Goal: Transaction & Acquisition: Purchase product/service

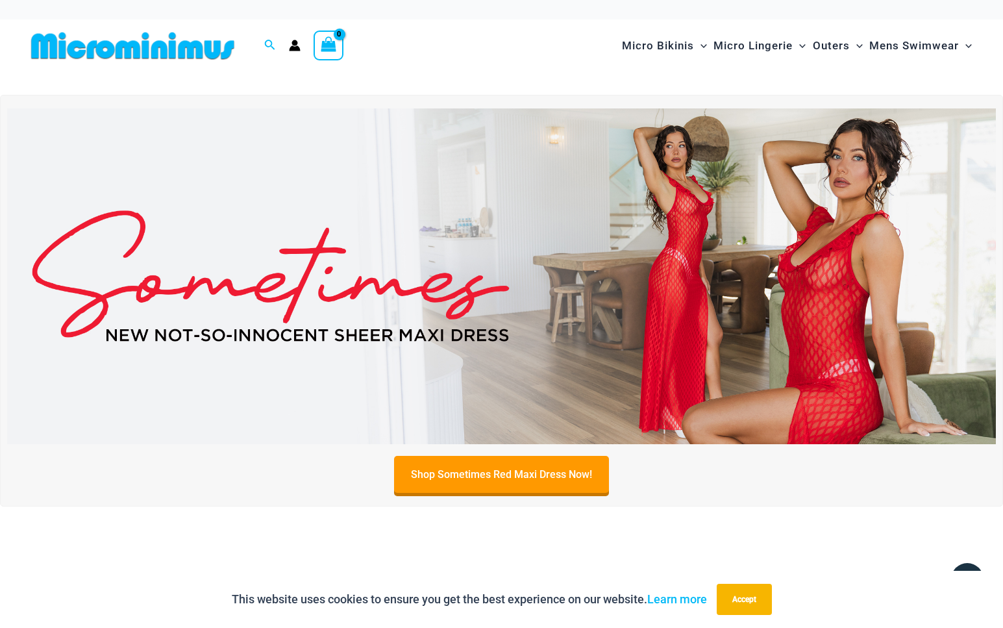
type input "**********"
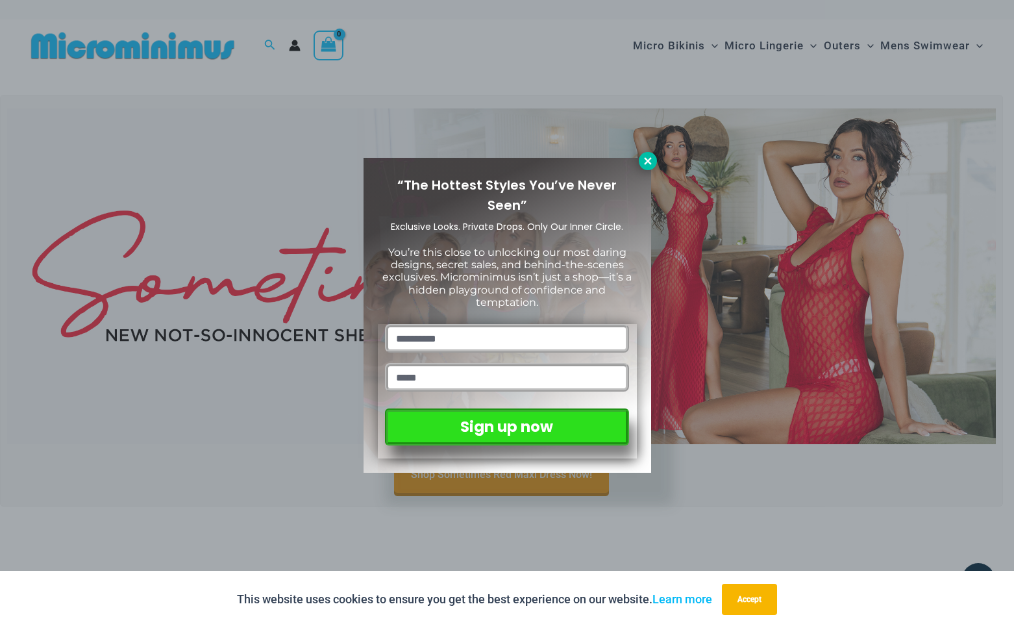
click at [646, 160] on icon at bounding box center [648, 161] width 12 height 12
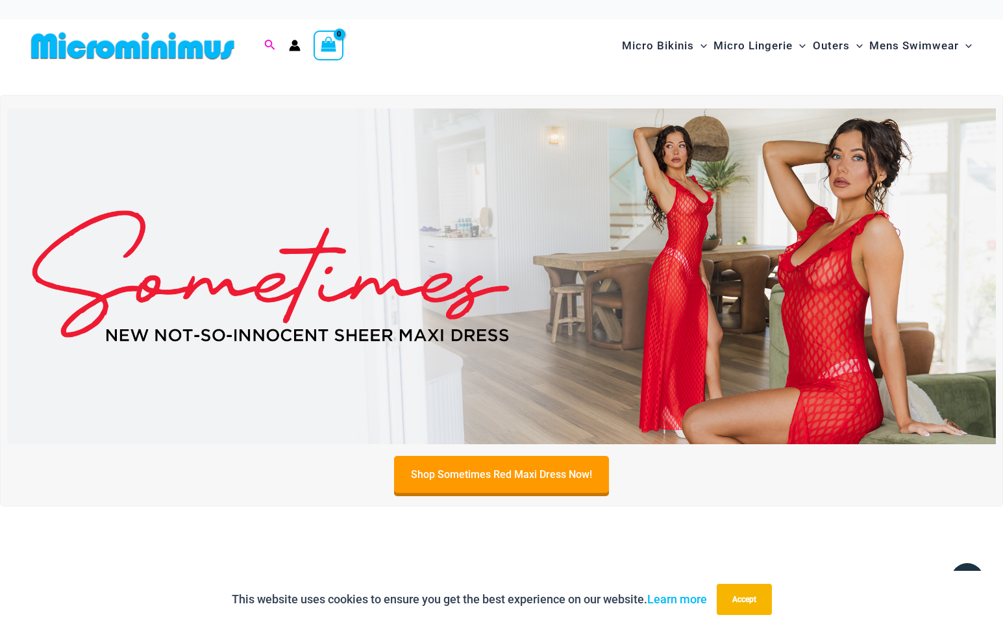
click at [265, 40] on div "Search for: Search Search" at bounding box center [270, 46] width 25 height 16
click at [269, 42] on icon "Search icon link" at bounding box center [269, 46] width 10 height 12
type input "******"
click button "Search" at bounding box center [0, 0] width 0 height 0
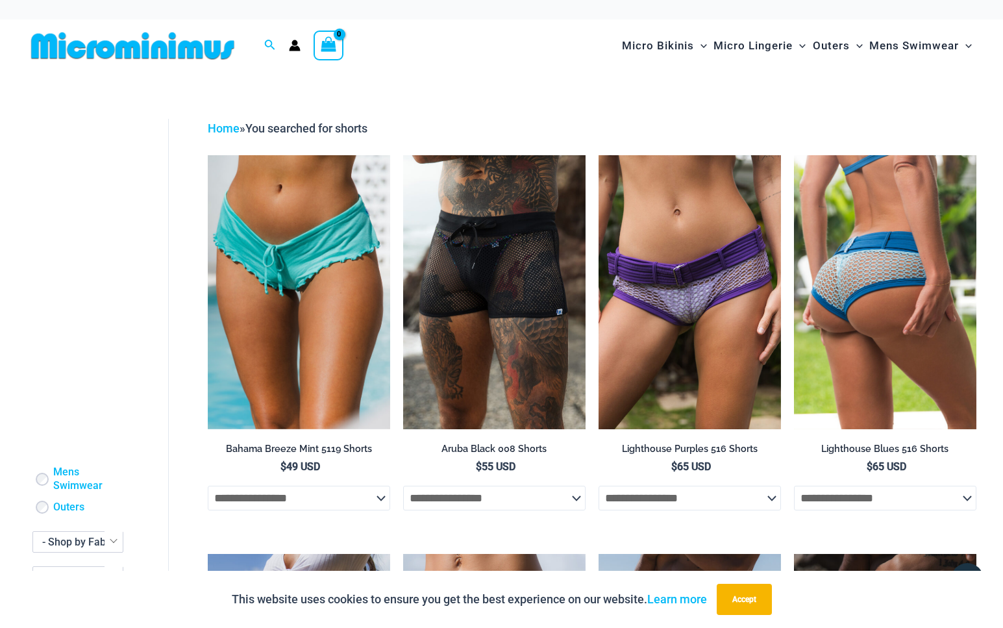
click at [868, 272] on img at bounding box center [885, 292] width 182 height 274
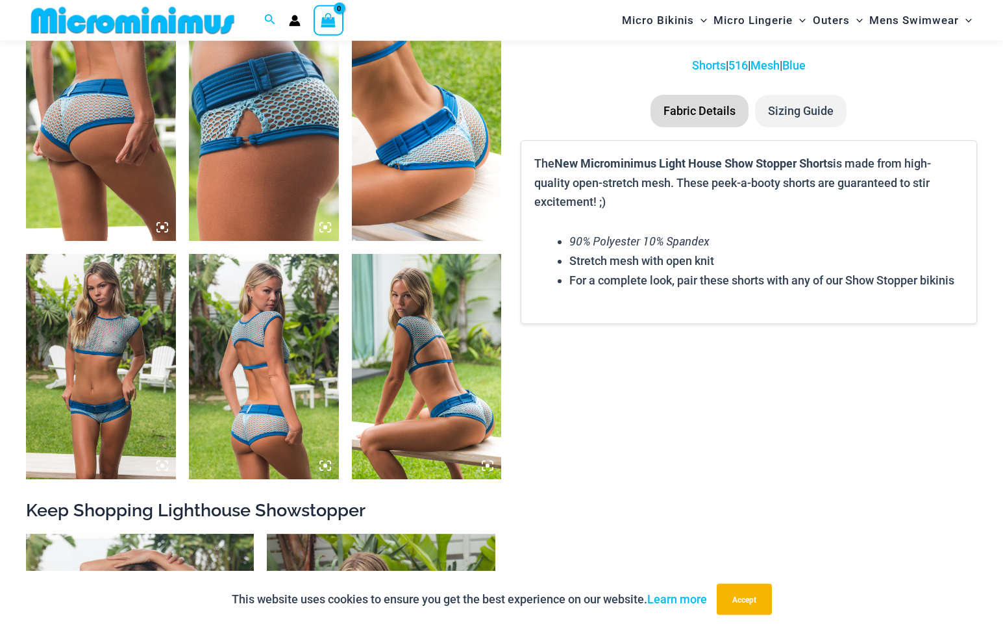
scroll to position [829, 0]
click at [108, 120] on img at bounding box center [101, 128] width 150 height 225
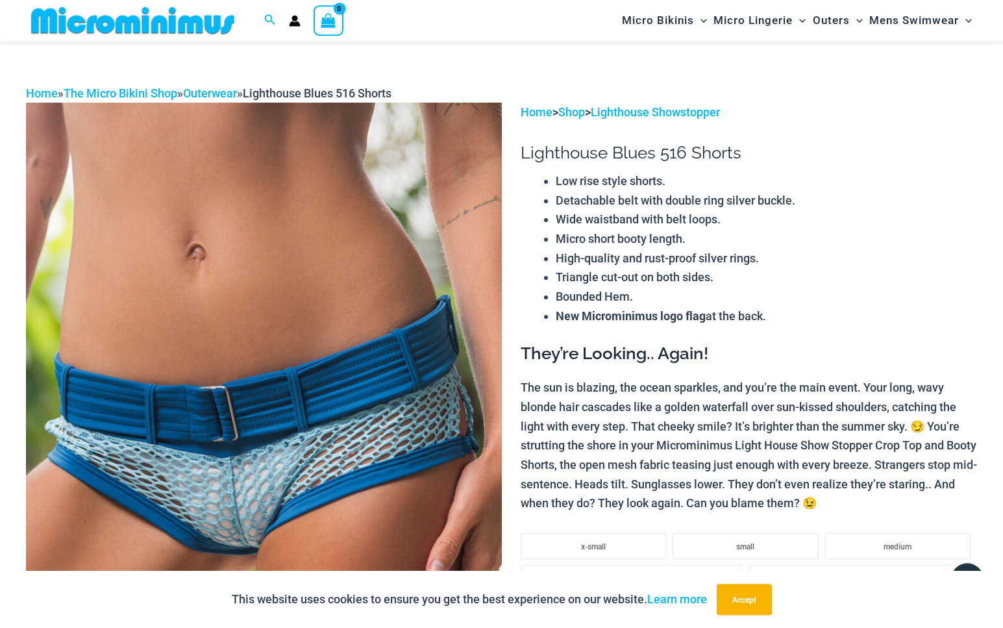
scroll to position [0, 0]
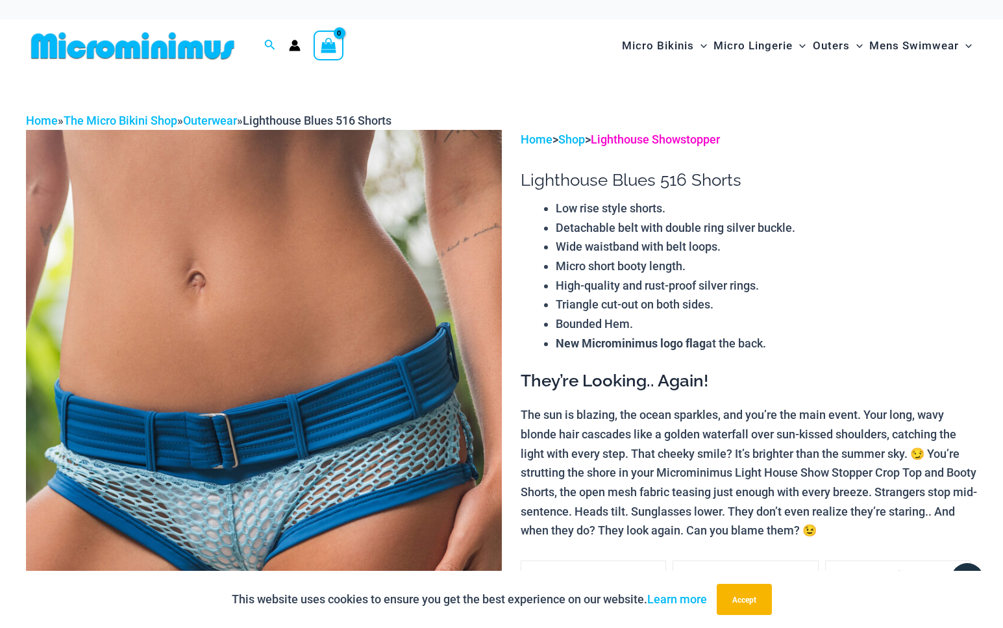
click at [638, 138] on link "Lighthouse Showstopper" at bounding box center [655, 139] width 129 height 14
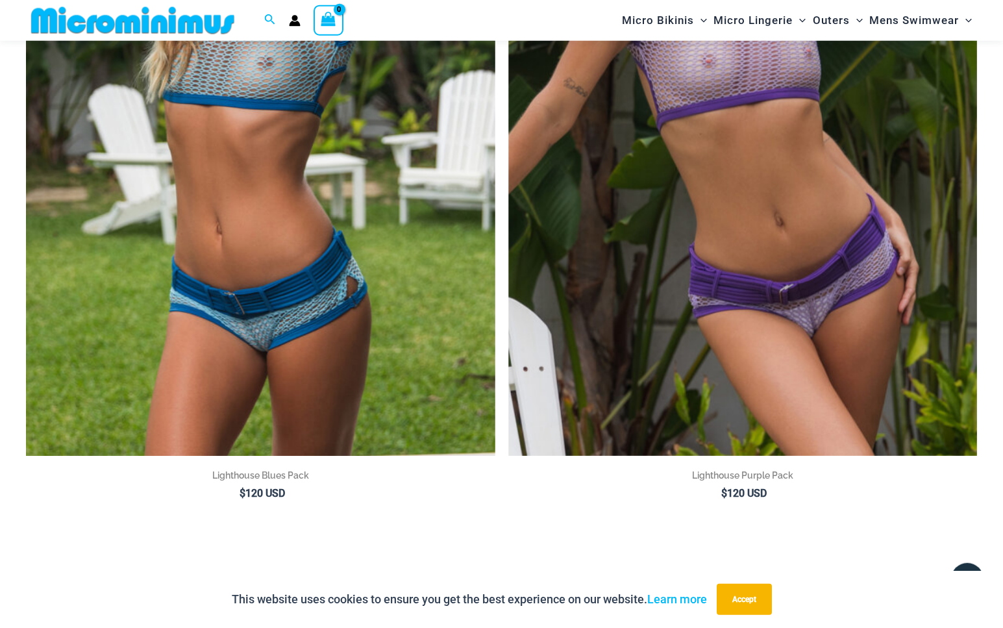
scroll to position [420, 0]
